Goal: Information Seeking & Learning: Learn about a topic

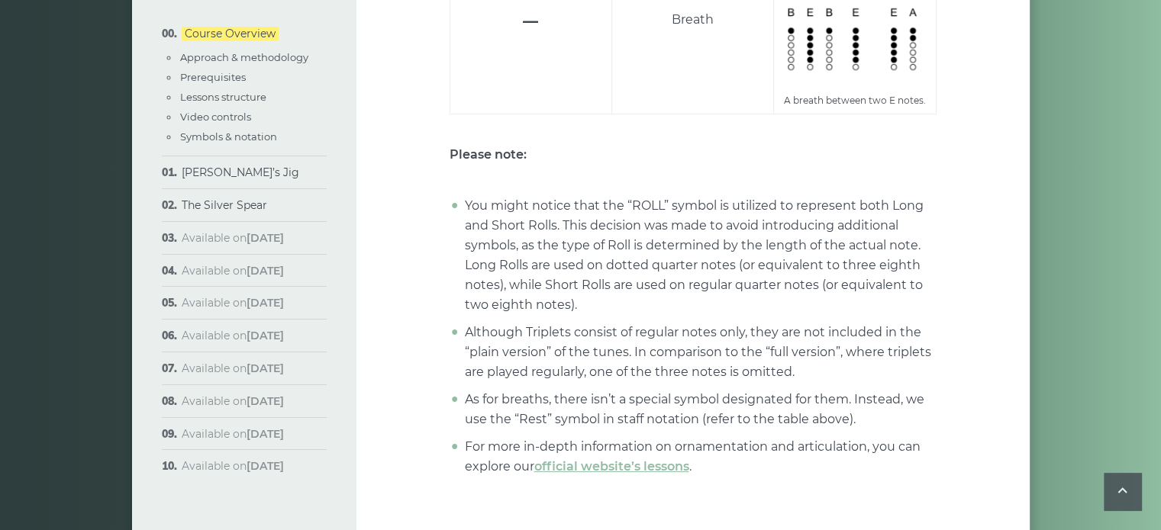
scroll to position [6049, 0]
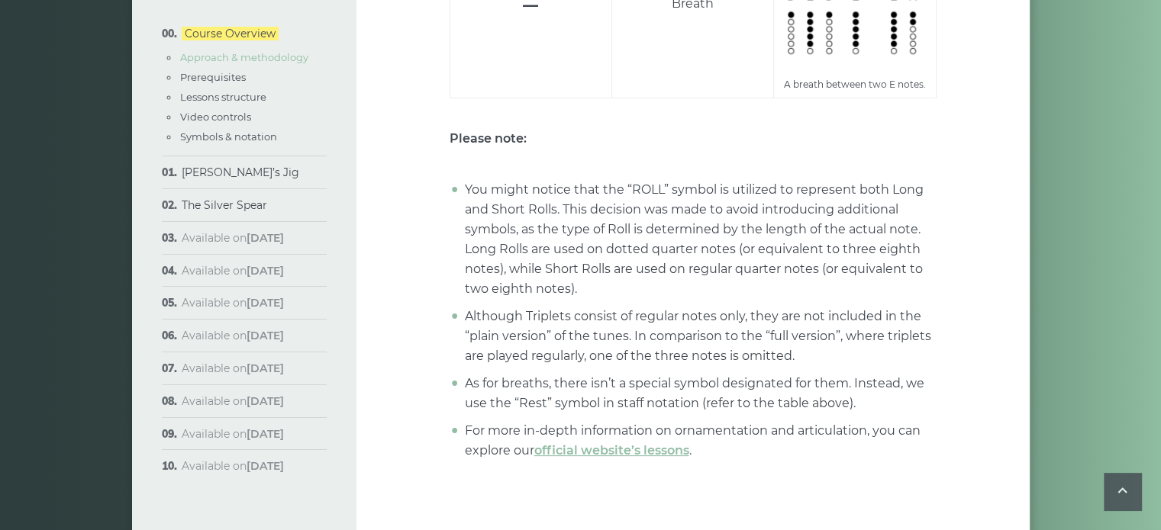
click at [249, 58] on link "Approach & methodology" at bounding box center [244, 57] width 128 height 12
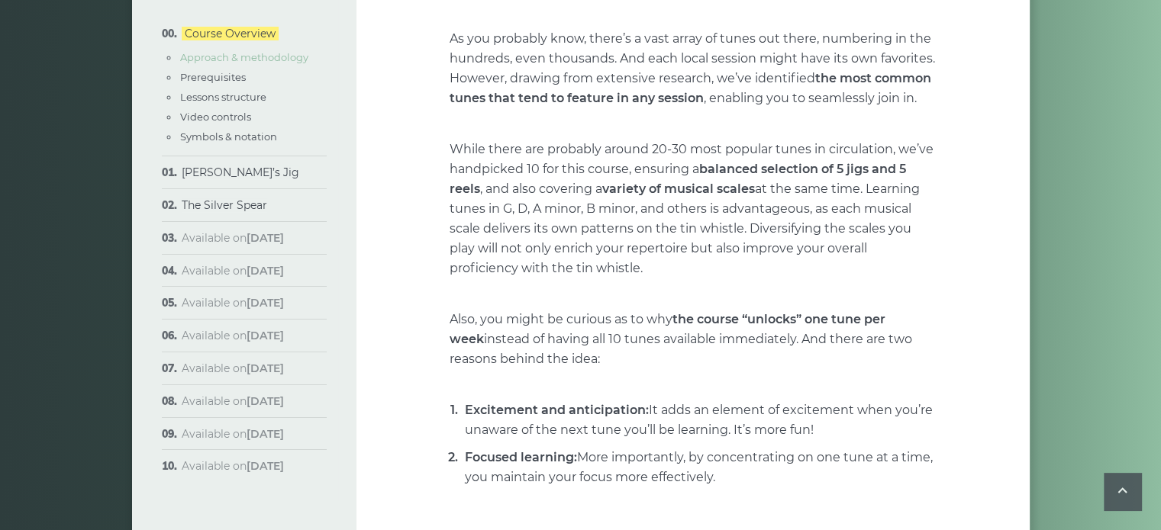
scroll to position [317, 0]
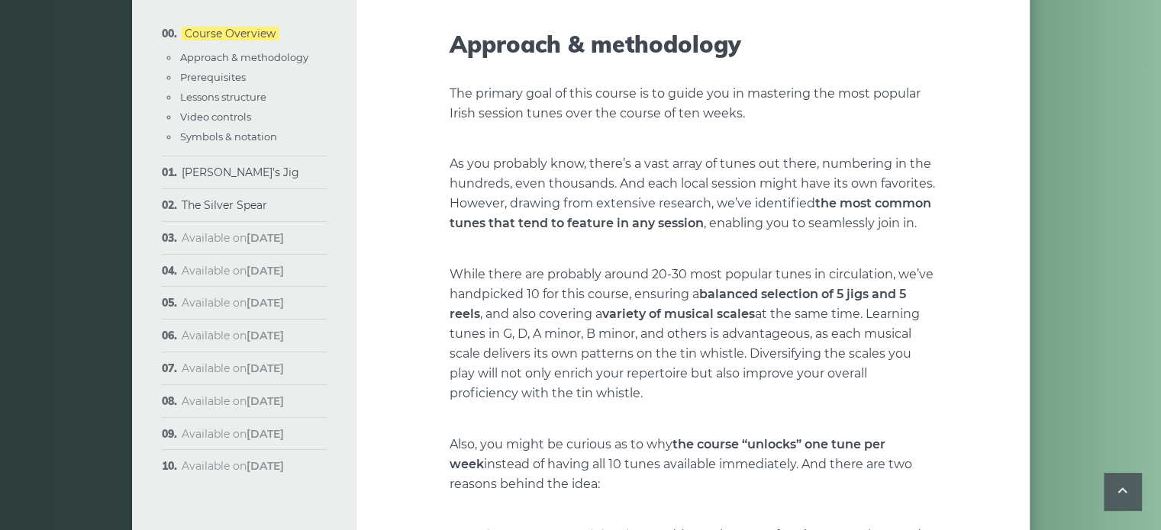
click at [248, 89] on li "Lessons structure" at bounding box center [253, 97] width 148 height 17
click at [235, 76] on link "Prerequisites" at bounding box center [213, 77] width 66 height 12
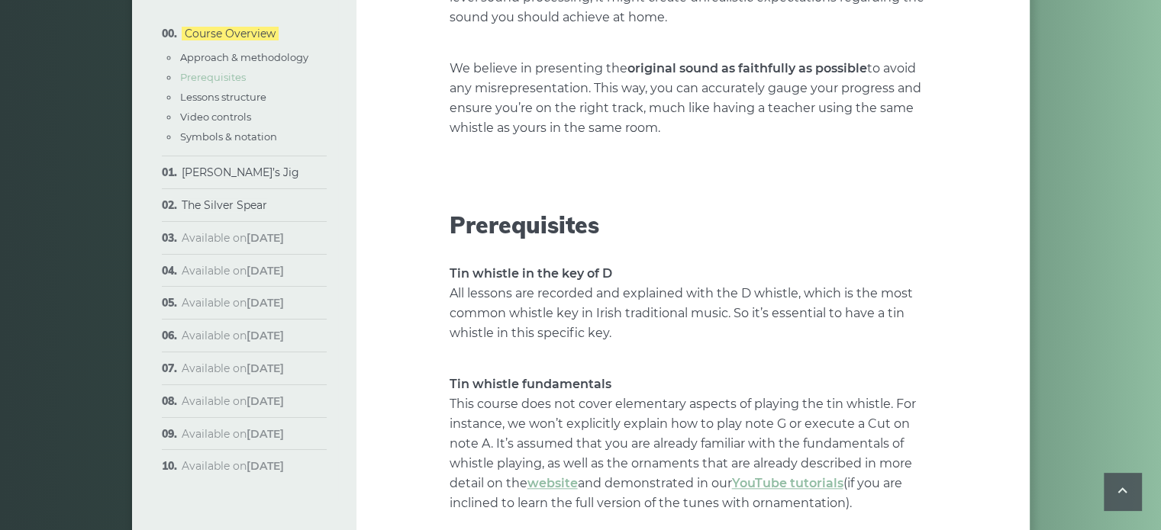
scroll to position [1664, 0]
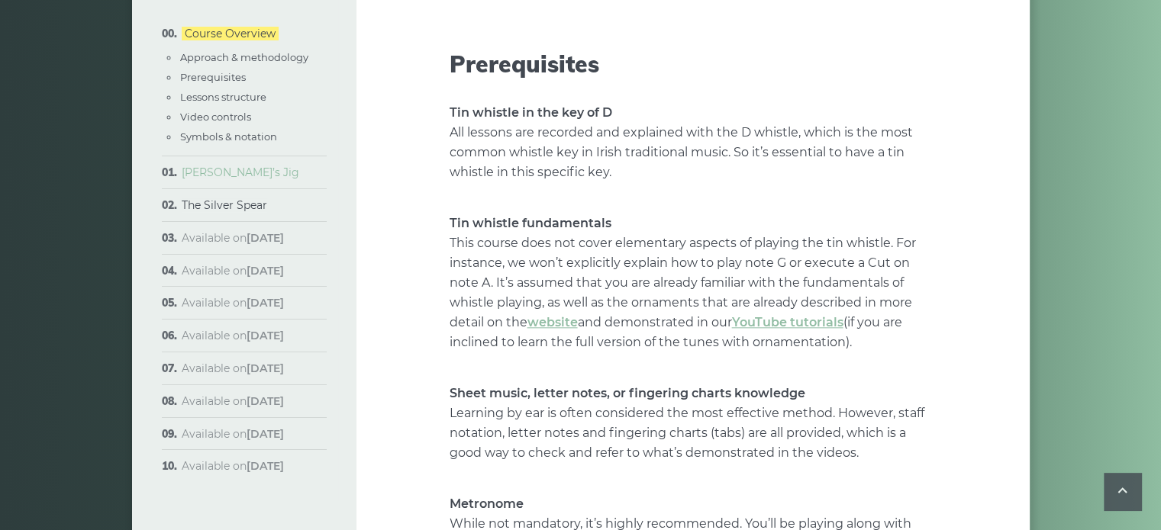
click at [226, 179] on link "[PERSON_NAME]’s Jig" at bounding box center [241, 173] width 118 height 14
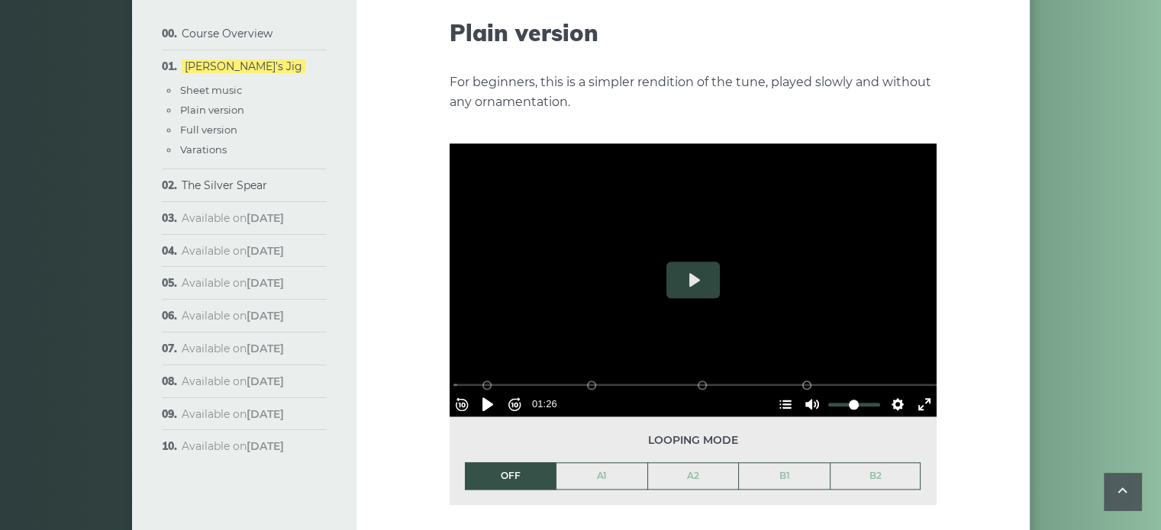
scroll to position [1708, 0]
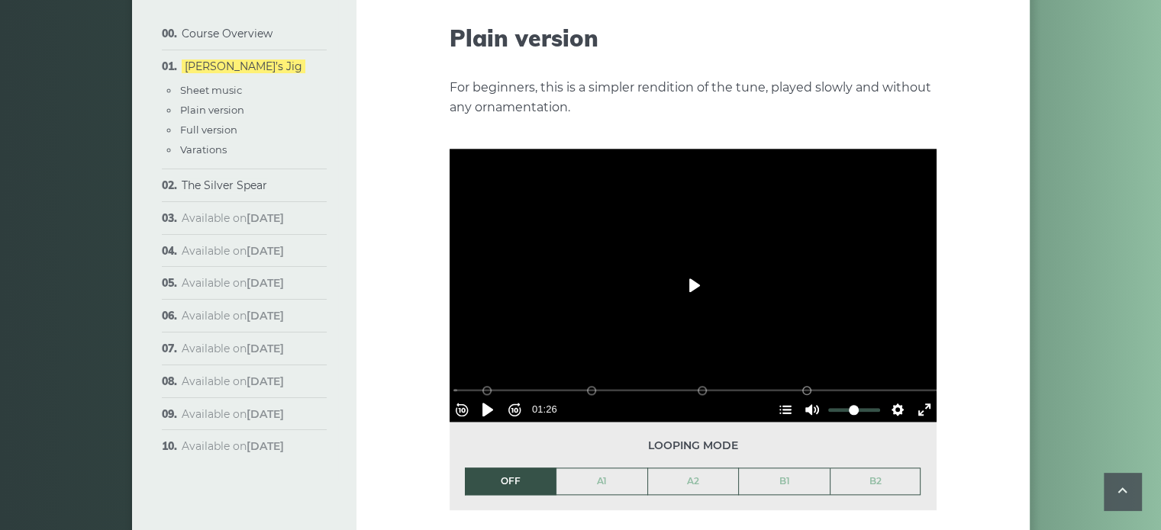
click at [696, 269] on button "Play" at bounding box center [692, 285] width 53 height 37
click at [607, 469] on link "A1" at bounding box center [601, 482] width 91 height 26
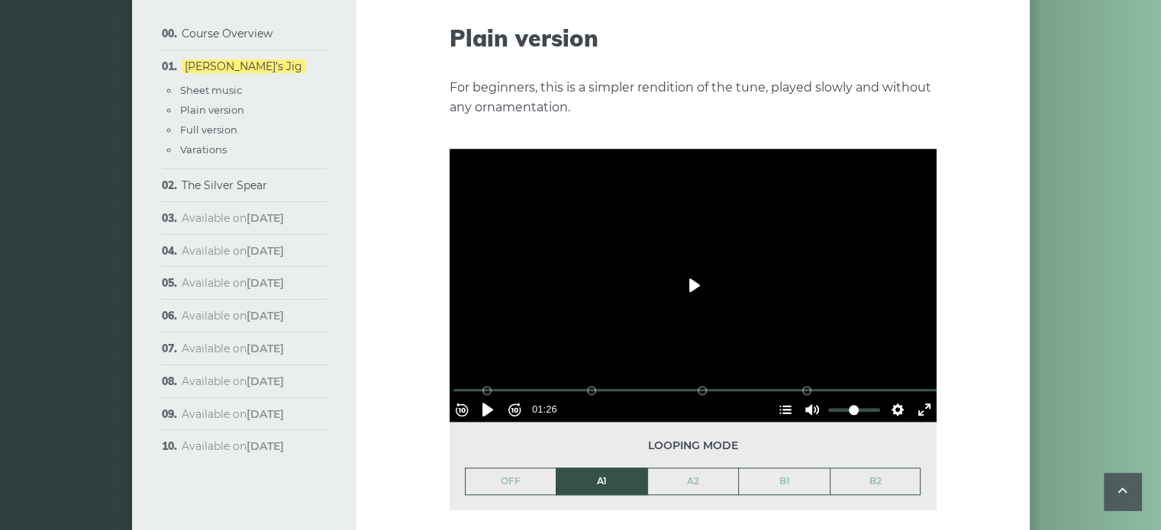
click at [701, 267] on button "Play" at bounding box center [692, 285] width 53 height 37
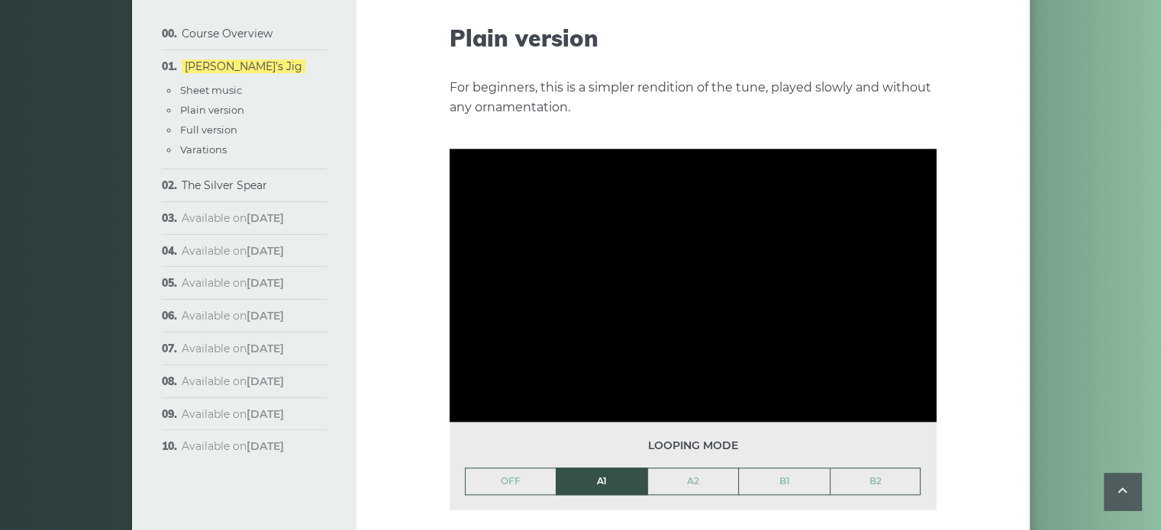
type input "*****"
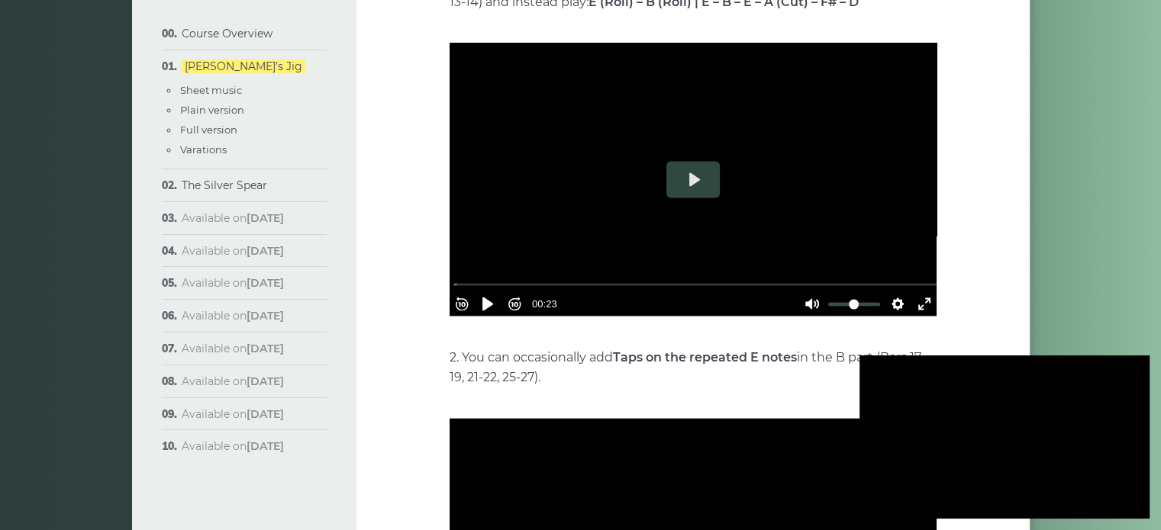
scroll to position [2979, 0]
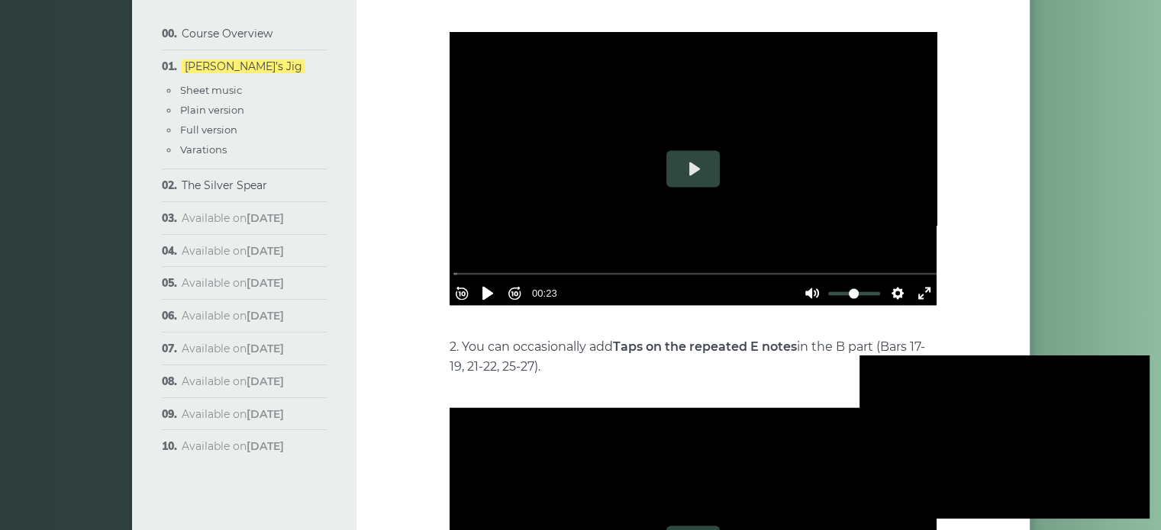
click at [1046, 437] on div at bounding box center [1004, 437] width 290 height 163
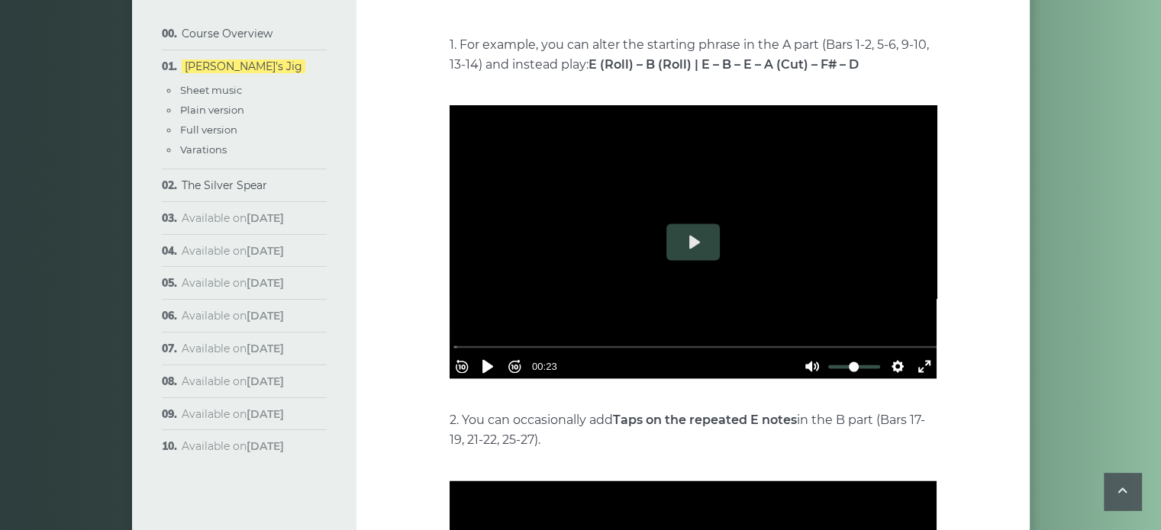
scroll to position [2886, 0]
